Goal: Task Accomplishment & Management: Complete application form

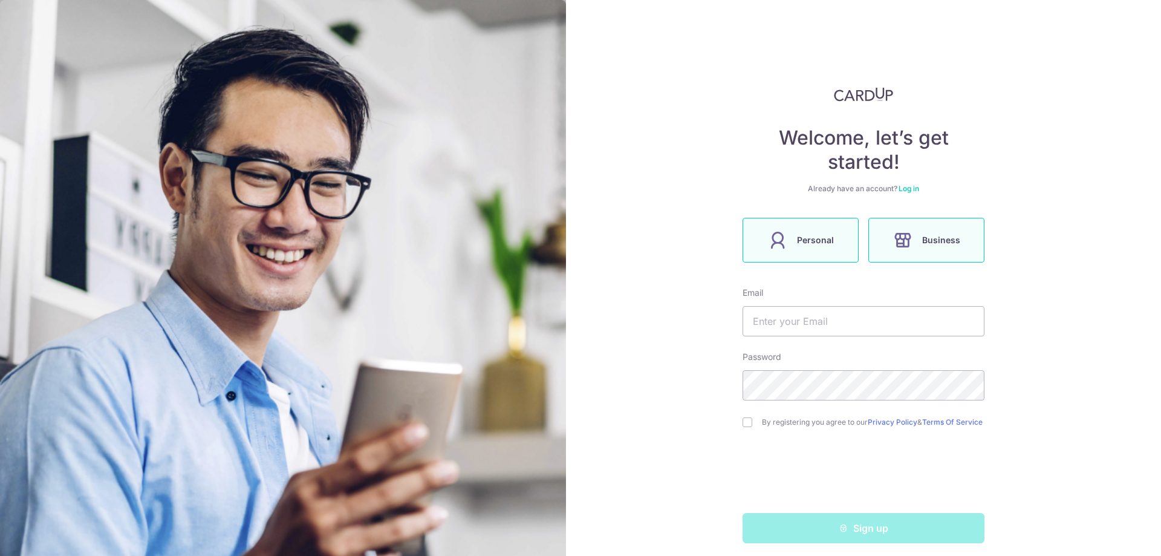
click at [807, 240] on span "Personal" at bounding box center [815, 240] width 37 height 15
click at [811, 322] on input "text" at bounding box center [864, 321] width 242 height 30
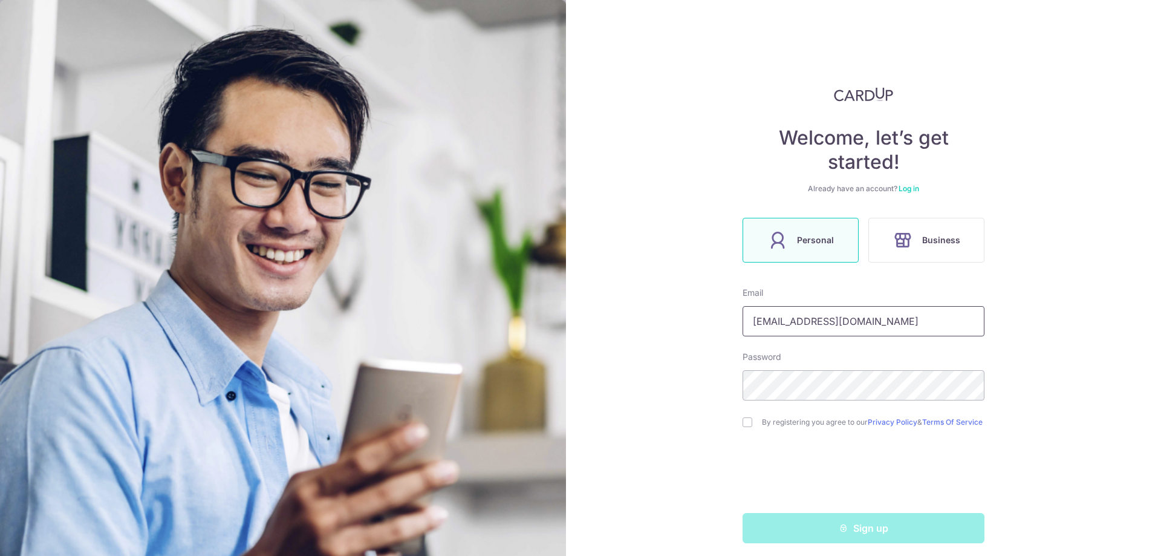
type input "[EMAIL_ADDRESS][DOMAIN_NAME]"
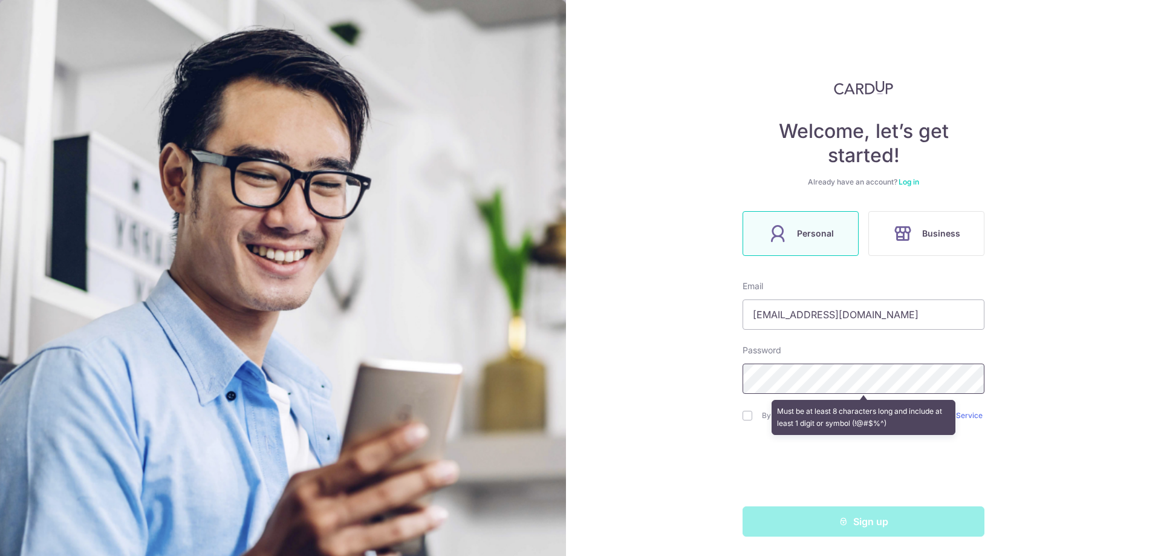
scroll to position [11, 0]
click at [746, 412] on div "Must be at least 8 characters long and include at least 1 digit or symbol (!@#$…" at bounding box center [864, 417] width 242 height 45
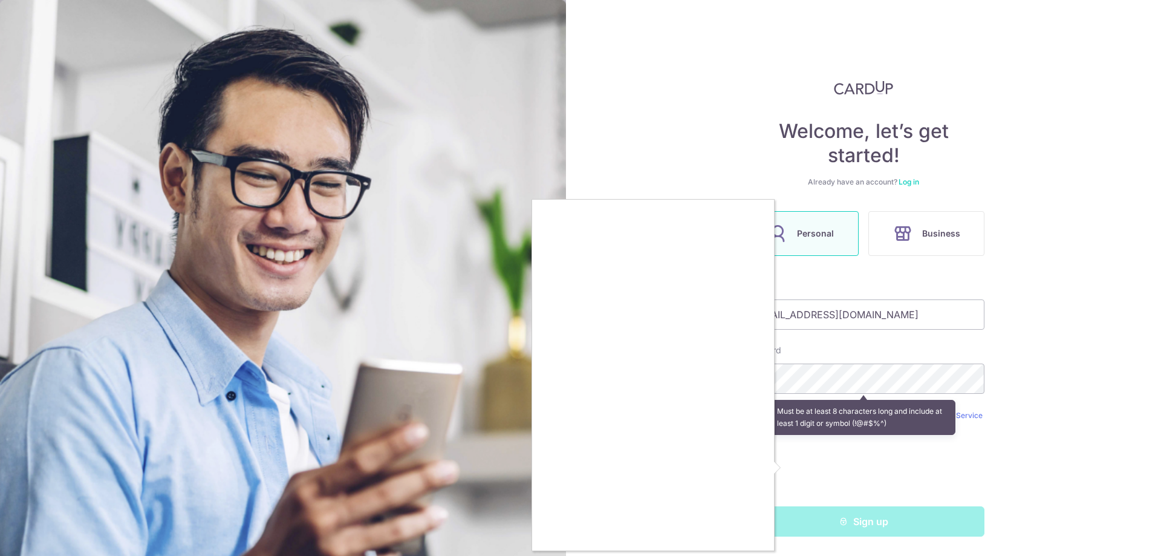
click at [1013, 377] on div at bounding box center [580, 278] width 1161 height 556
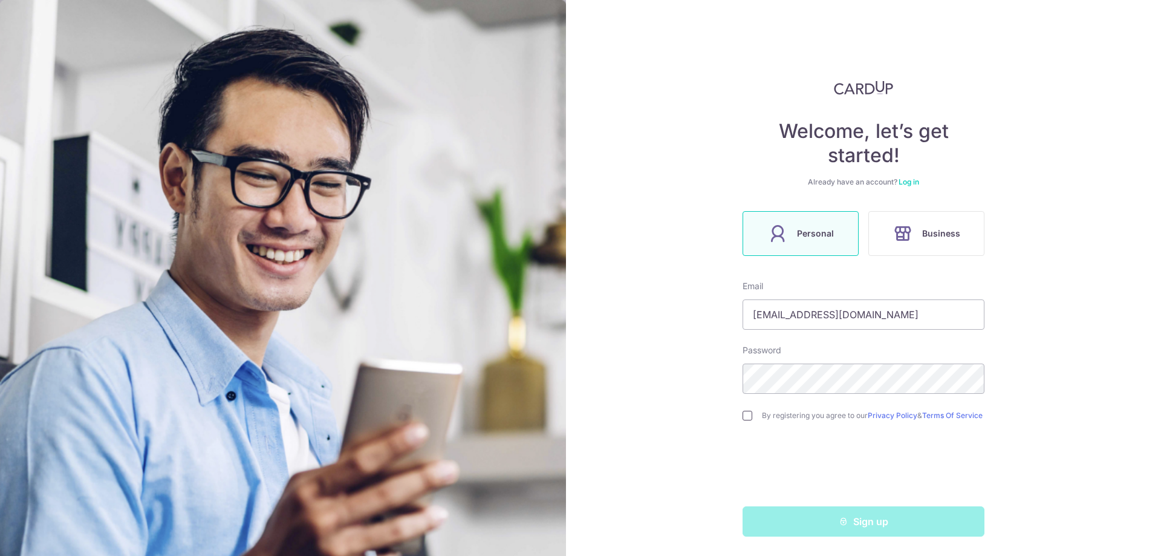
click at [745, 414] on input "checkbox" at bounding box center [748, 416] width 10 height 10
checkbox input "true"
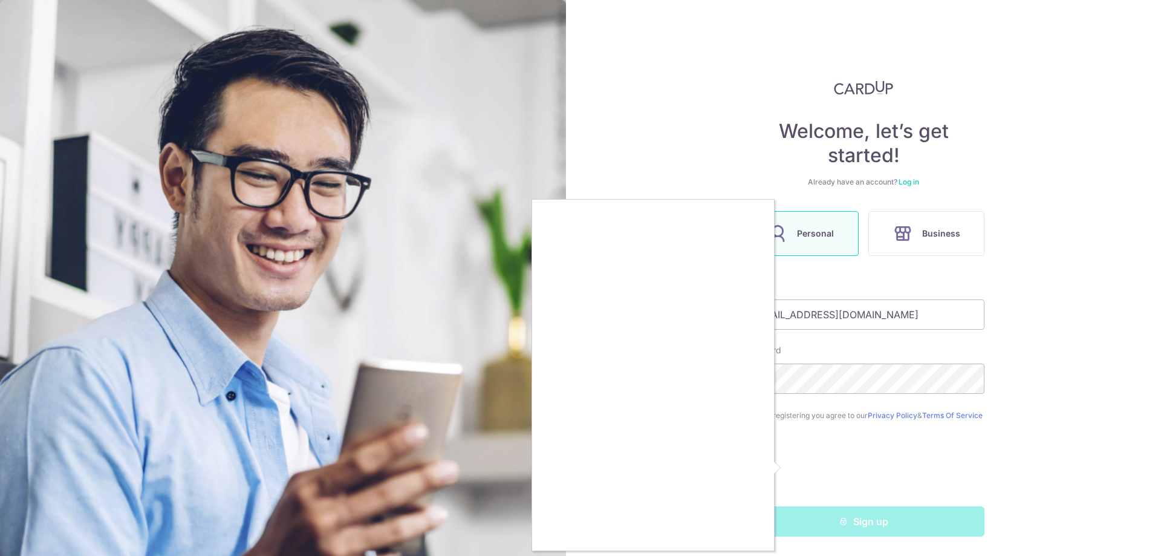
click at [783, 466] on div at bounding box center [580, 278] width 1161 height 556
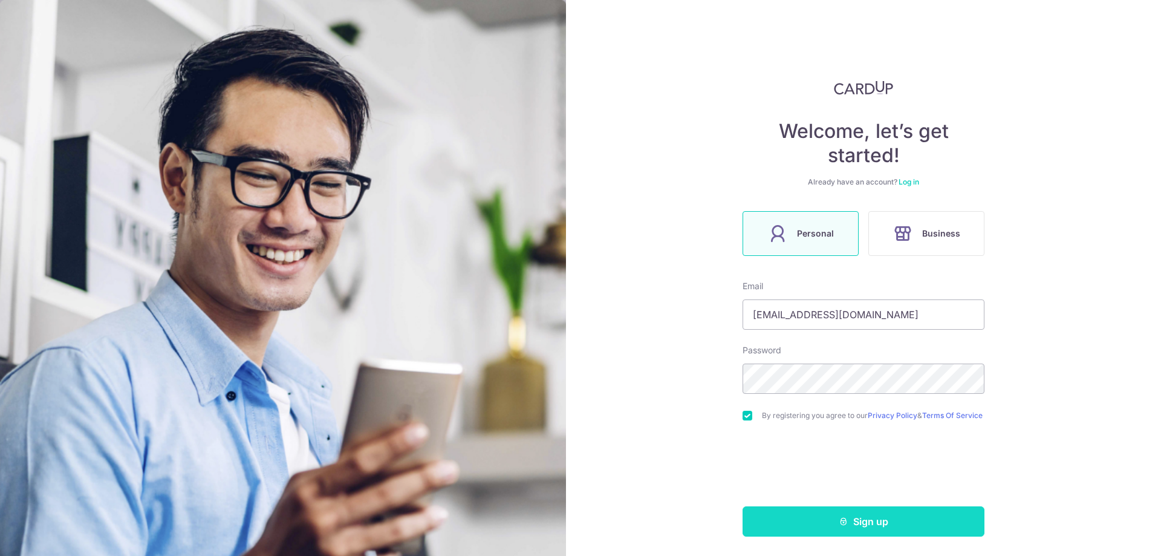
click at [853, 518] on button "Sign up" at bounding box center [864, 521] width 242 height 30
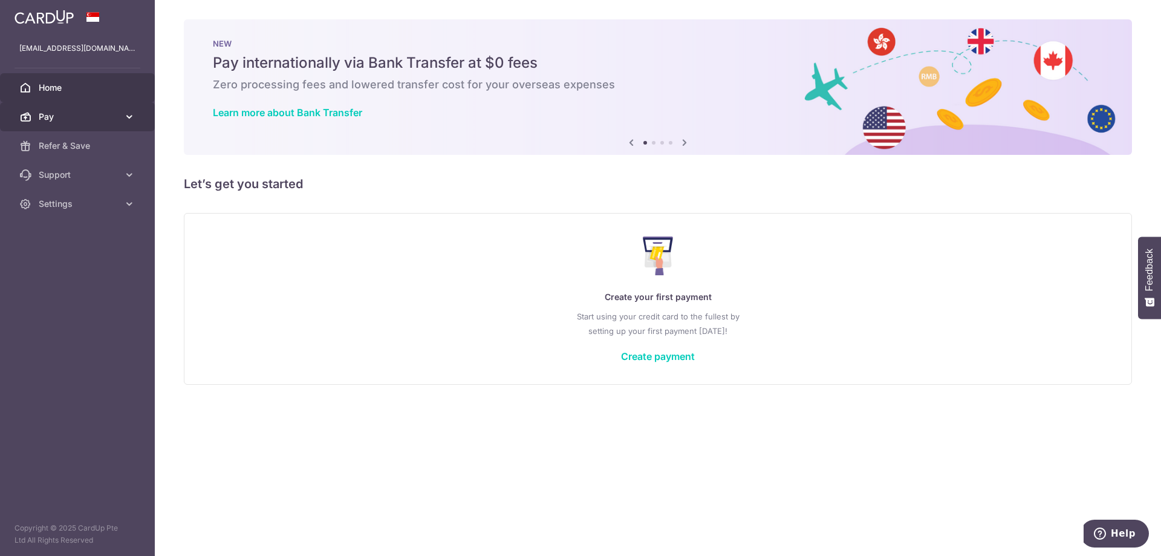
click at [57, 117] on span "Pay" at bounding box center [79, 117] width 80 height 12
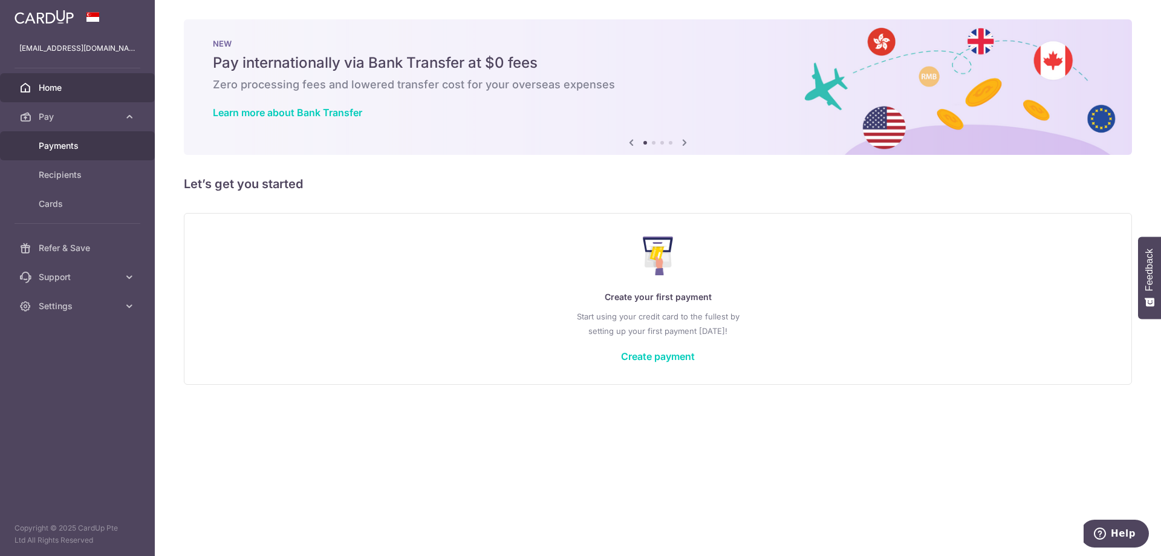
click at [73, 148] on span "Payments" at bounding box center [79, 146] width 80 height 12
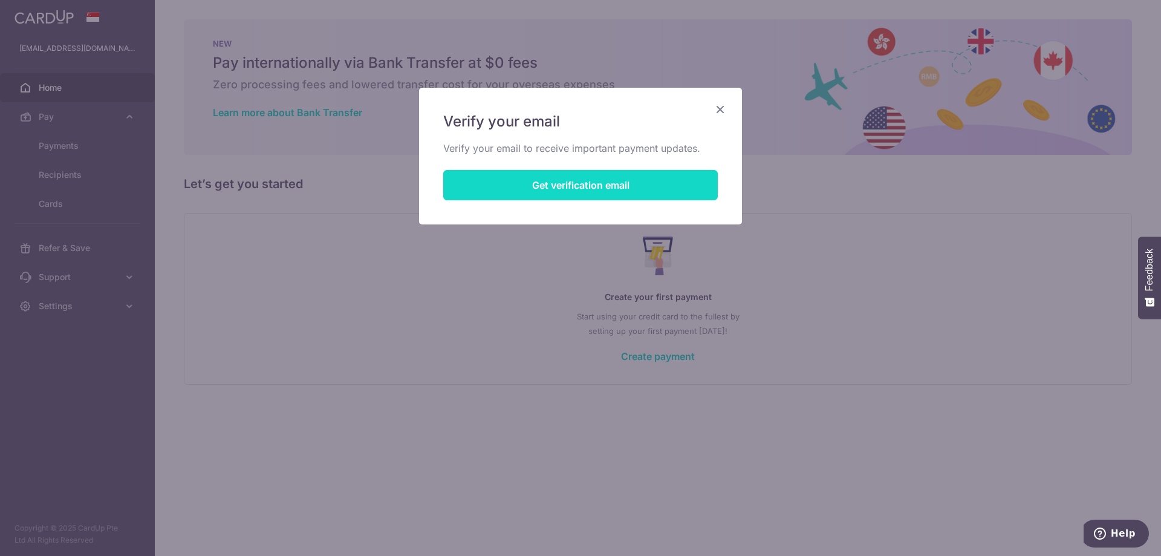
click at [554, 191] on button "Get verification email" at bounding box center [580, 185] width 275 height 30
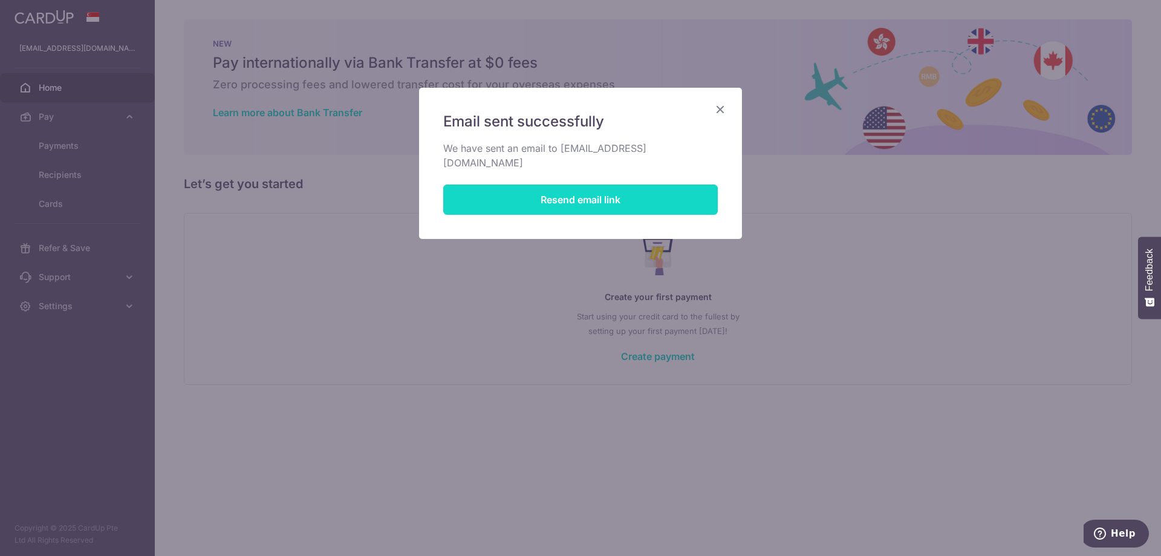
click at [576, 188] on button "Resend email link" at bounding box center [580, 199] width 275 height 30
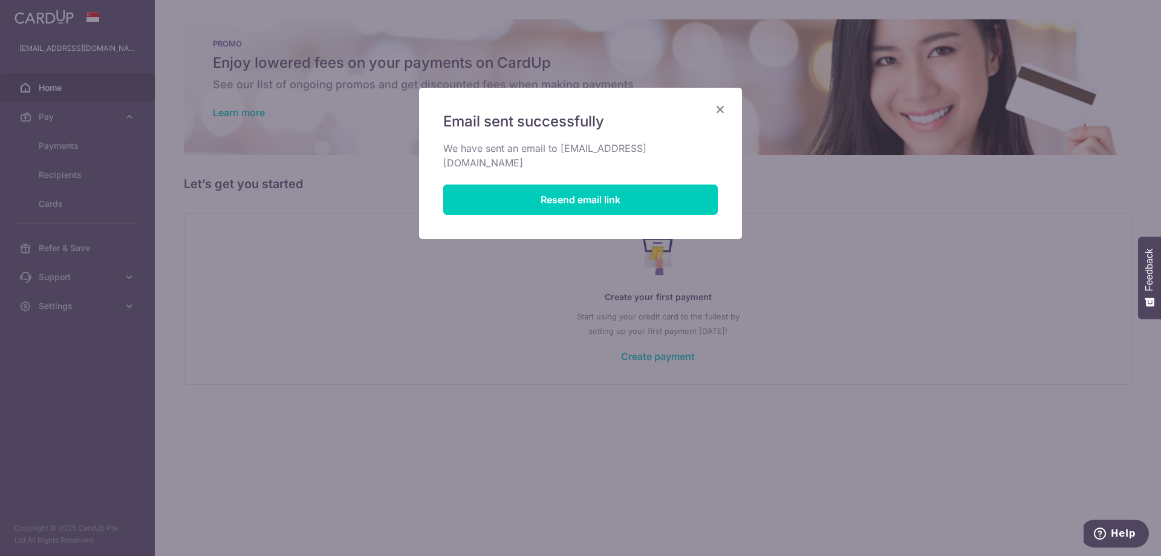
click at [721, 112] on icon "Close" at bounding box center [720, 109] width 15 height 15
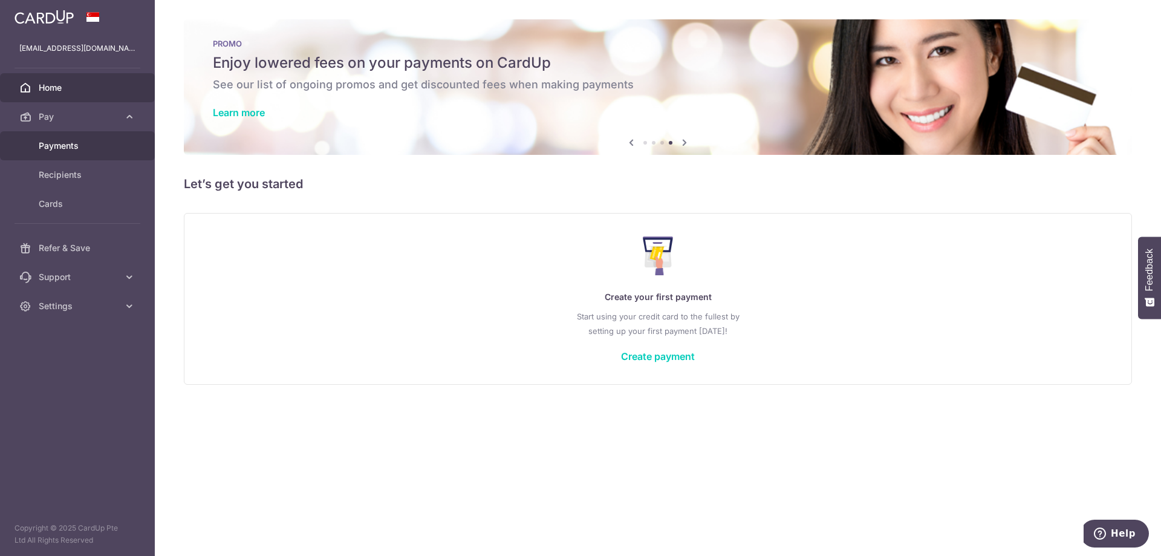
click at [71, 144] on span "Payments" at bounding box center [79, 146] width 80 height 12
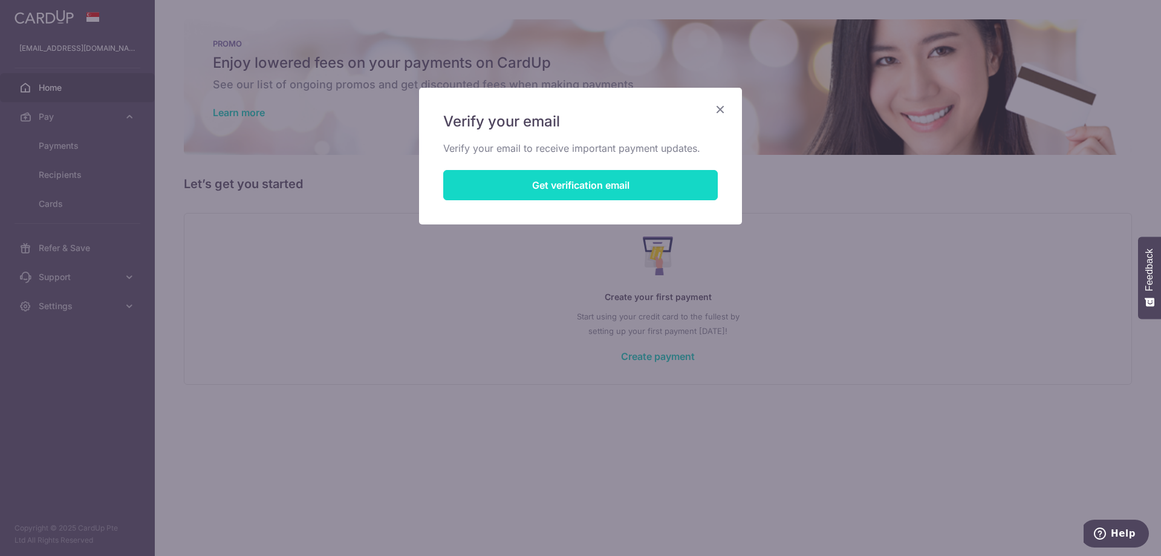
click at [544, 188] on button "Get verification email" at bounding box center [580, 185] width 275 height 30
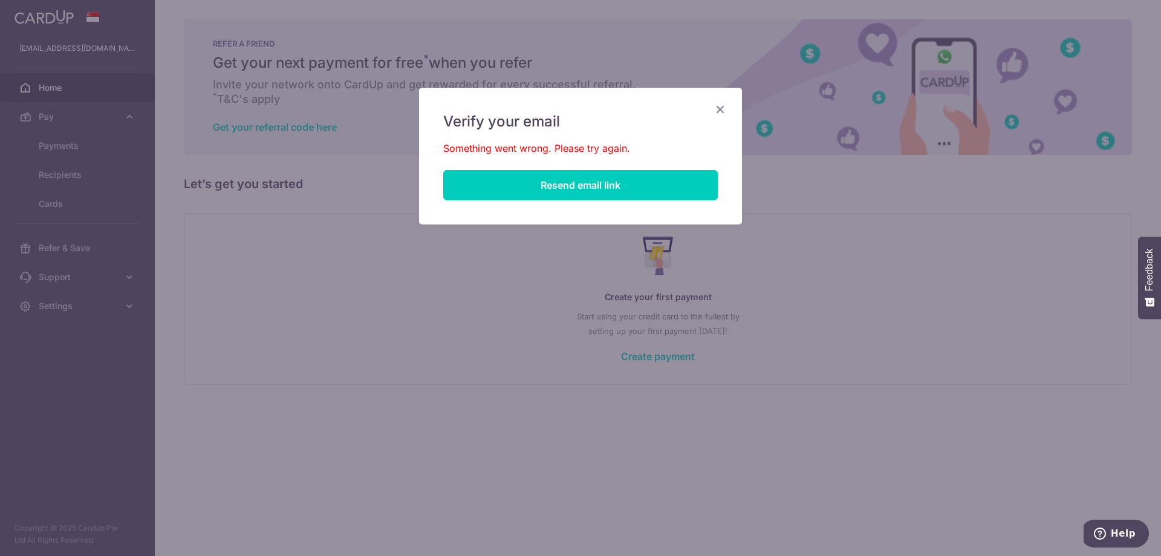
click at [717, 106] on icon "Close" at bounding box center [720, 109] width 15 height 15
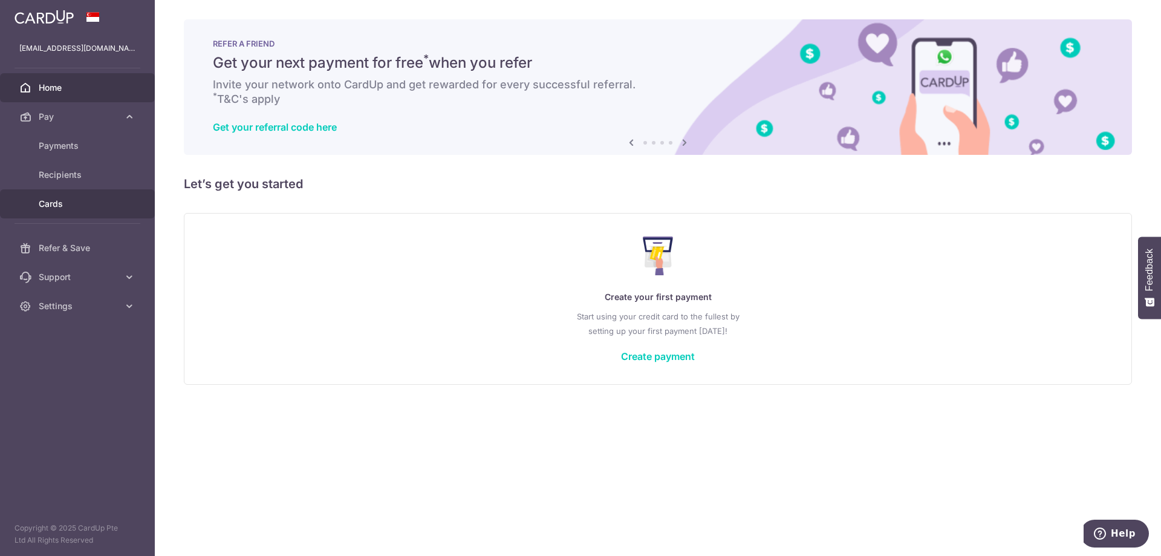
click at [66, 203] on span "Cards" at bounding box center [79, 204] width 80 height 12
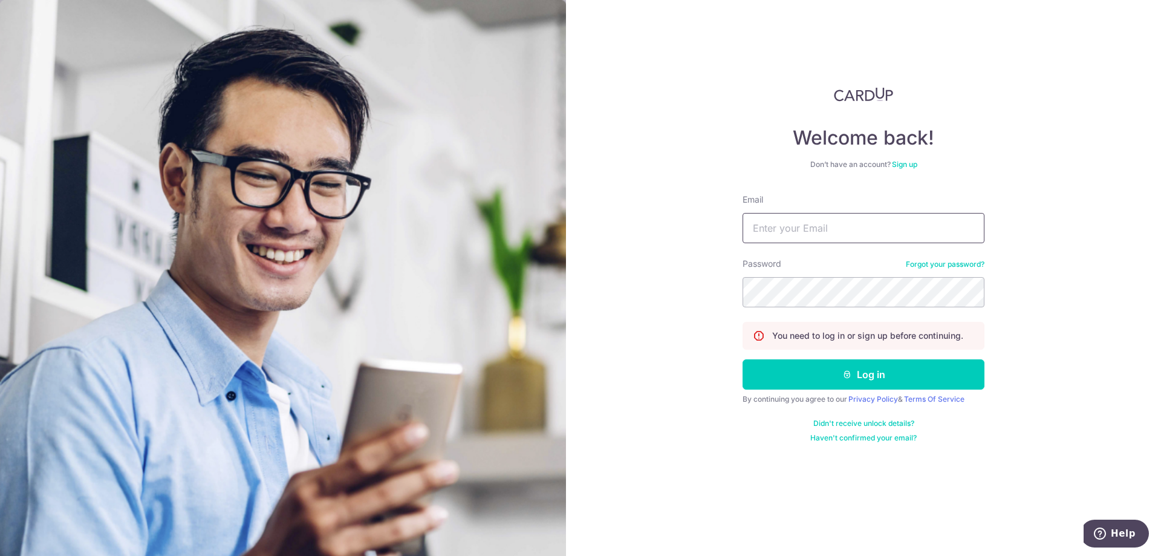
click at [771, 232] on input "Email" at bounding box center [864, 228] width 242 height 30
type input "[EMAIL_ADDRESS][DOMAIN_NAME]"
click at [838, 377] on button "Log in" at bounding box center [864, 374] width 242 height 30
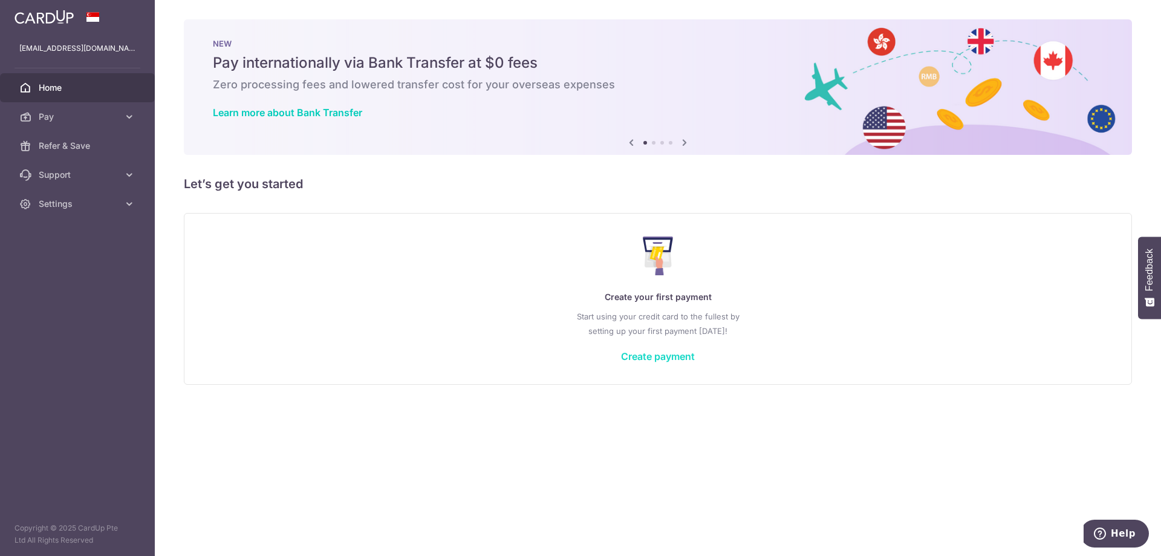
click at [639, 360] on link "Create payment" at bounding box center [658, 356] width 74 height 12
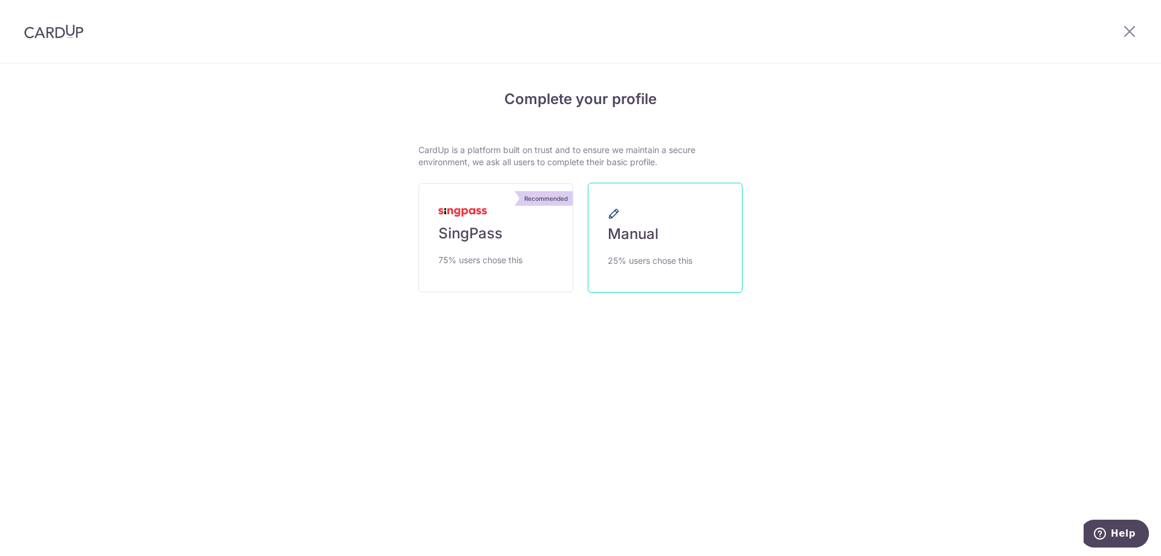
click at [637, 233] on span "Manual" at bounding box center [633, 233] width 51 height 19
